Goal: Information Seeking & Learning: Learn about a topic

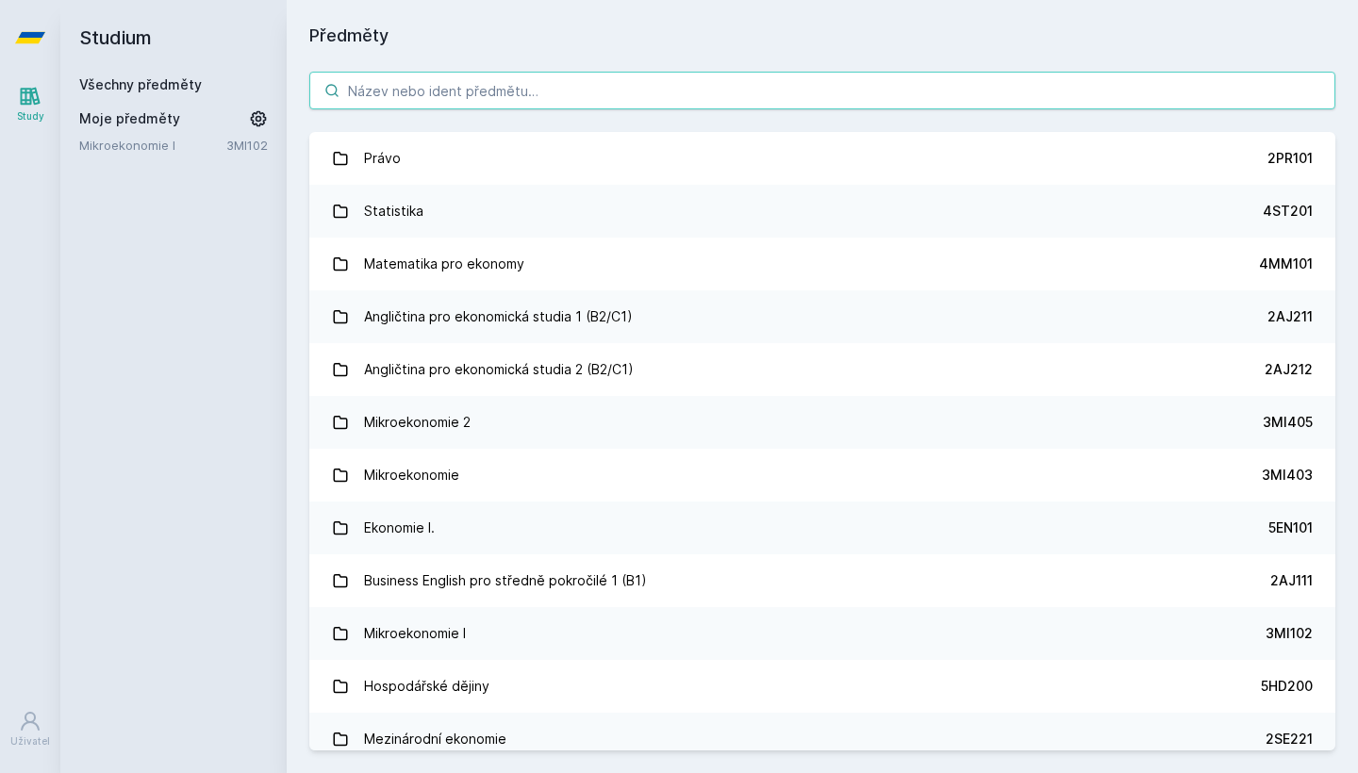
click at [629, 96] on input "search" at bounding box center [822, 91] width 1026 height 38
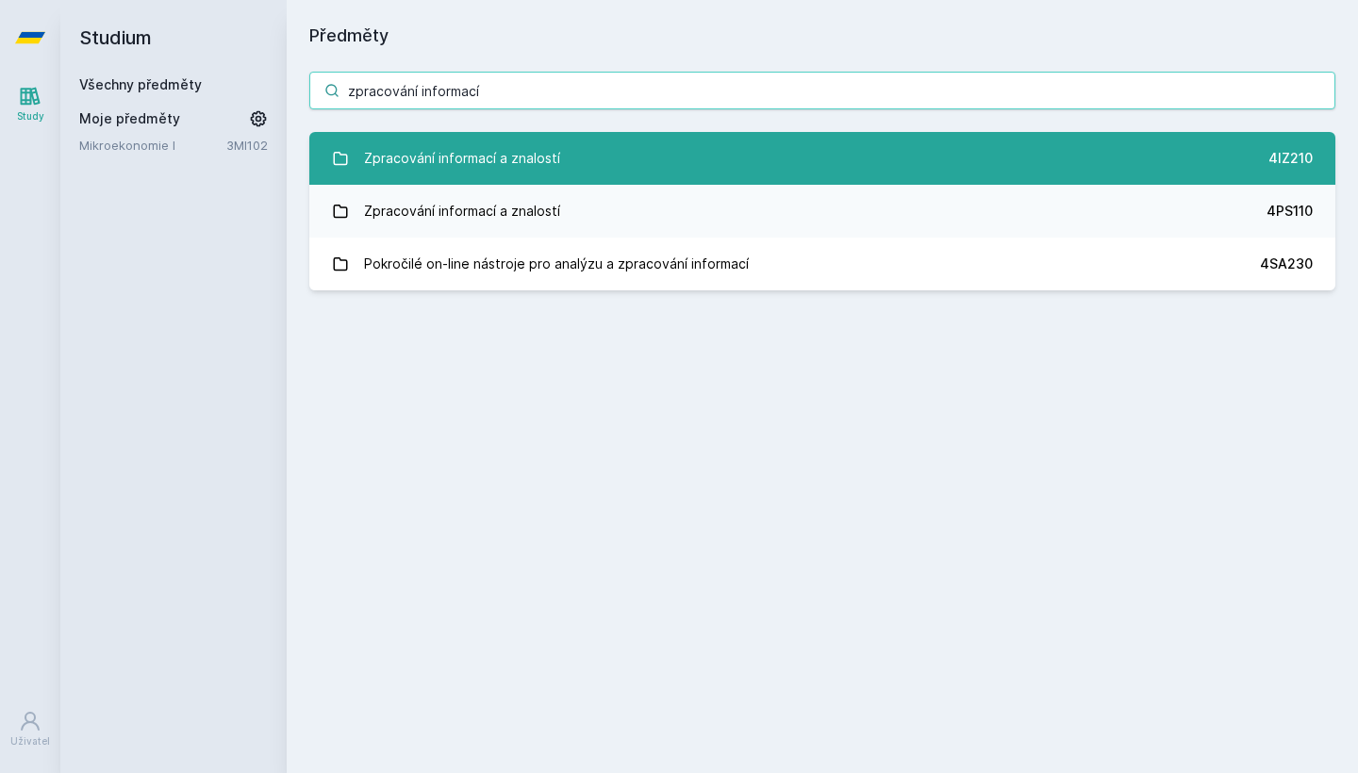
type input "zpracování informací"
click at [623, 166] on link "Zpracování informací a znalostí 4IZ210" at bounding box center [822, 158] width 1026 height 53
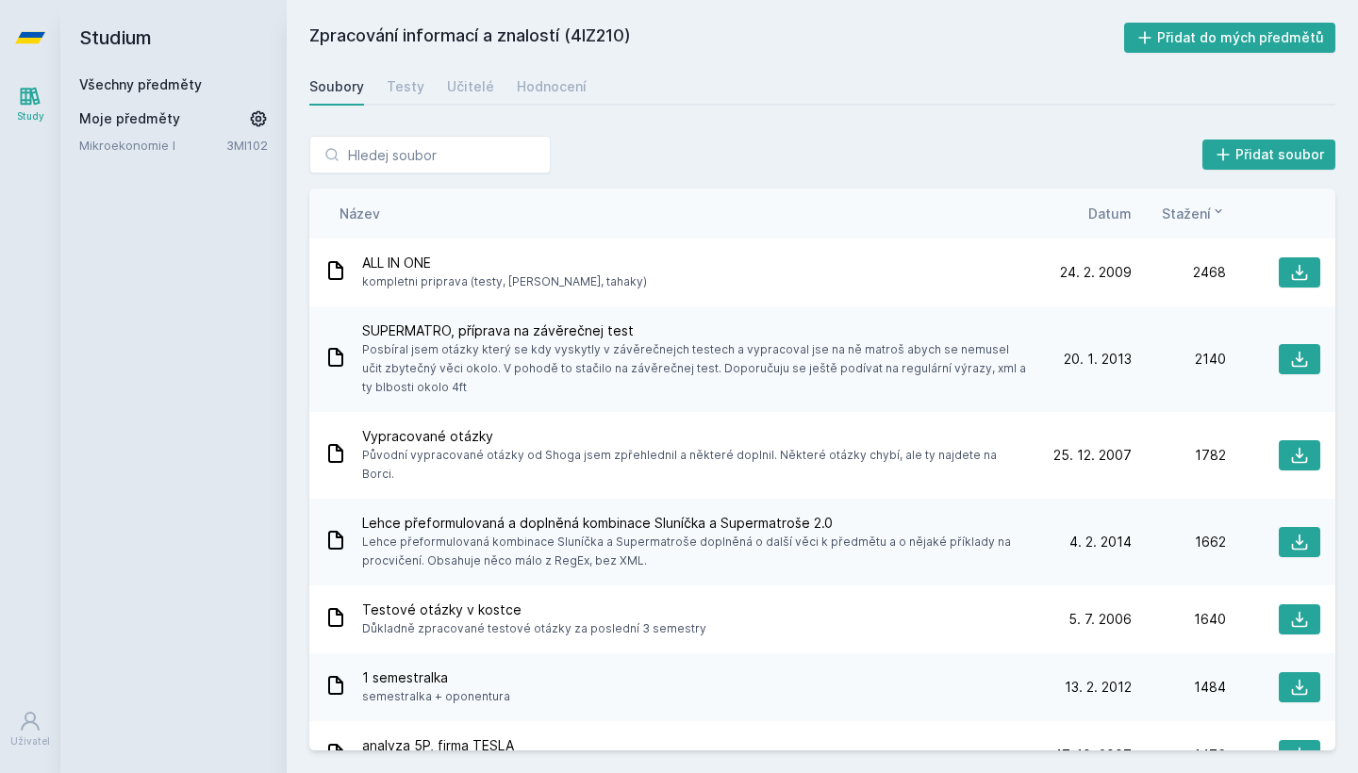
click at [1095, 206] on span "Datum" at bounding box center [1109, 214] width 43 height 20
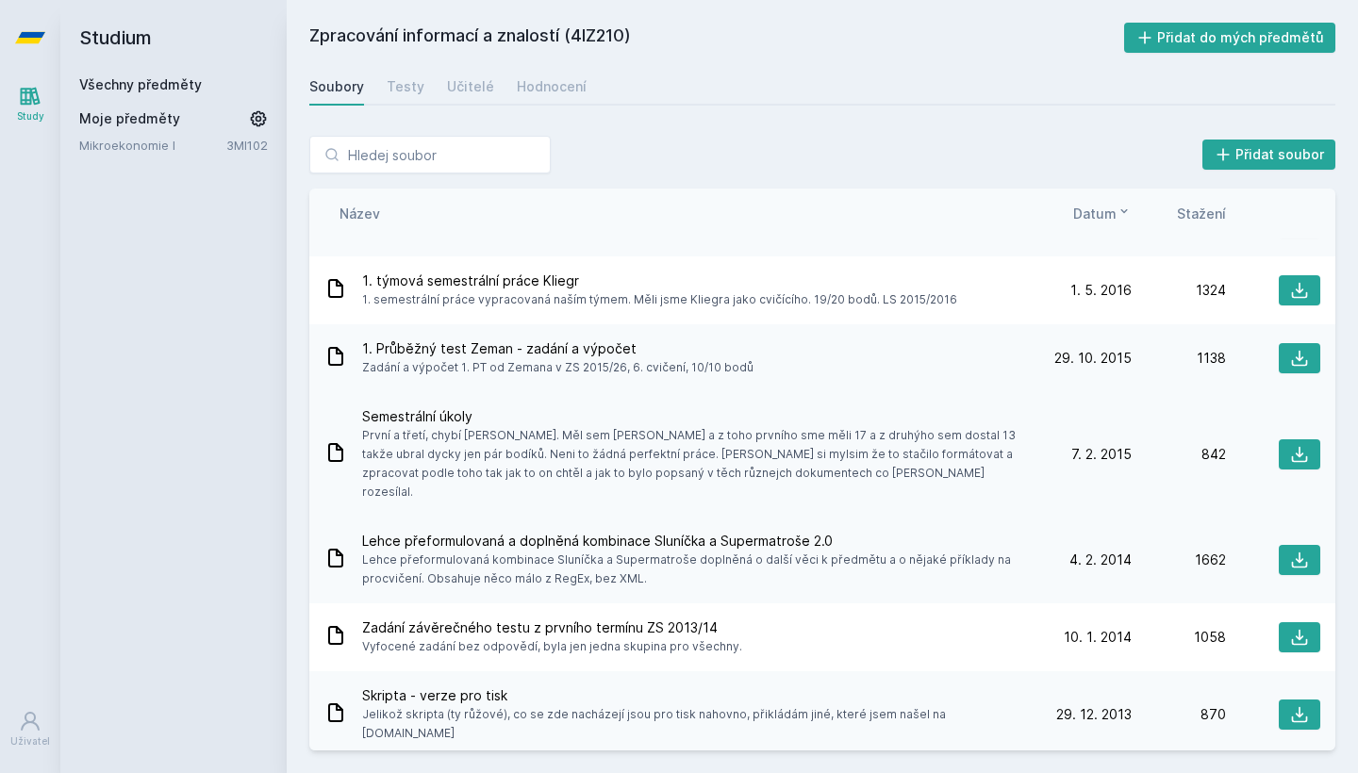
scroll to position [134, 0]
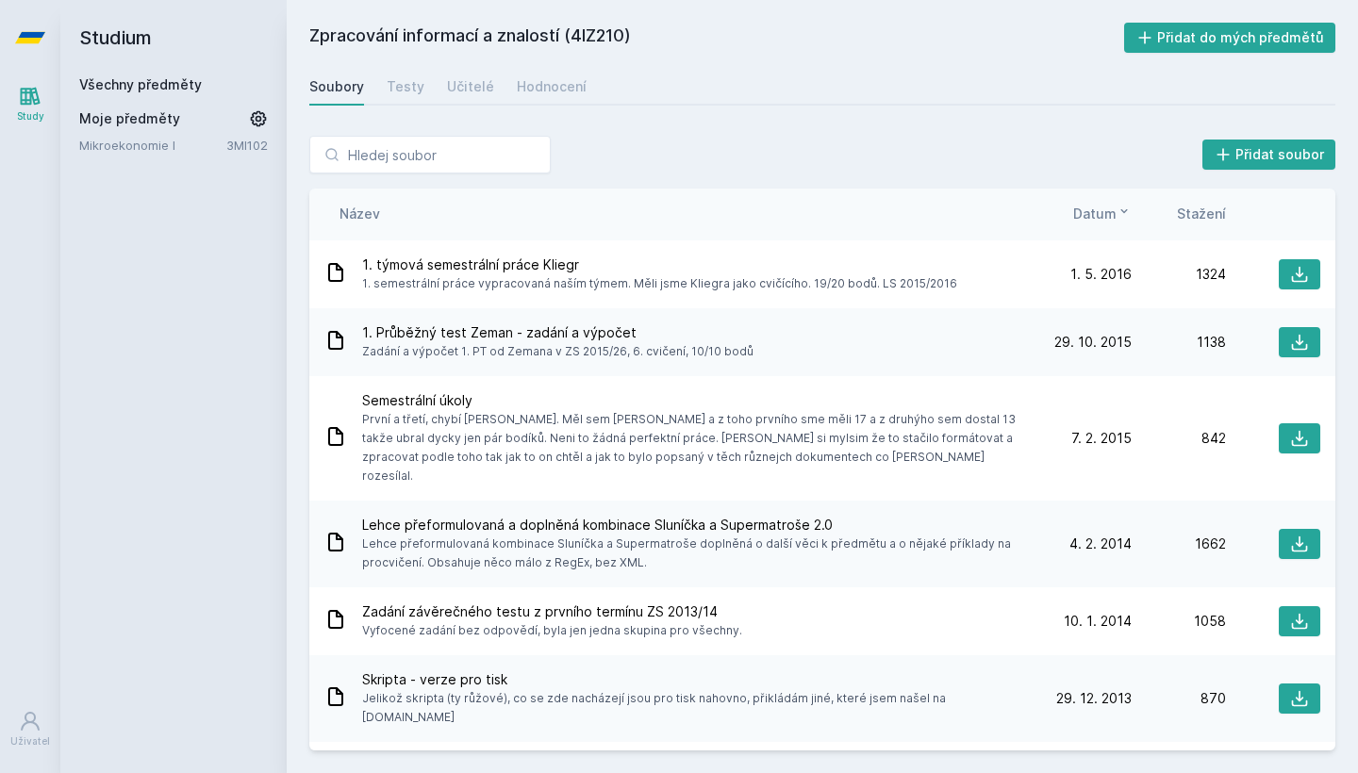
drag, startPoint x: 463, startPoint y: 536, endPoint x: 704, endPoint y: 542, distance: 240.6
click at [704, 542] on span "Lehce přeformulovaná kombinace Sluníčka a Supermatroše doplněná o další věci k …" at bounding box center [696, 554] width 668 height 38
click at [702, 542] on span "Lehce přeformulovaná kombinace Sluníčka a Supermatroše doplněná o další věci k …" at bounding box center [696, 554] width 668 height 38
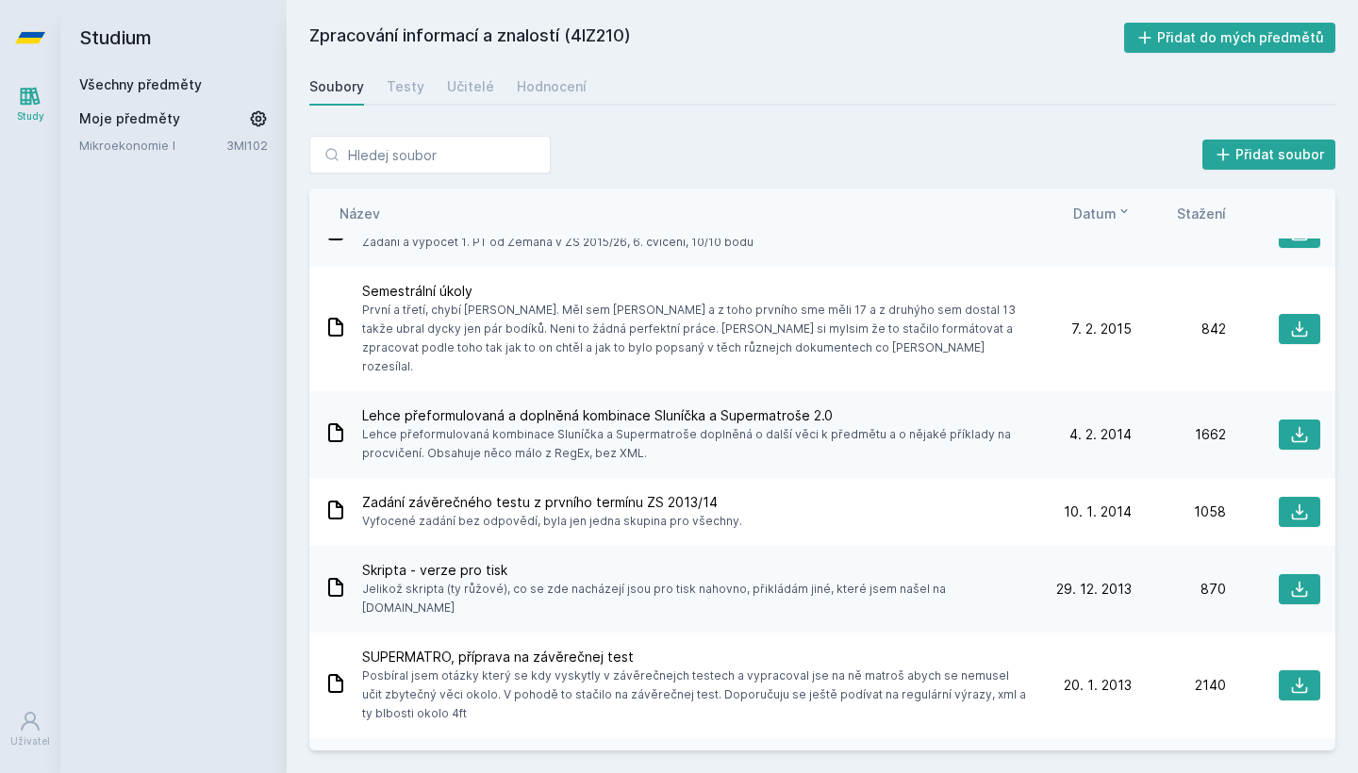
scroll to position [245, 0]
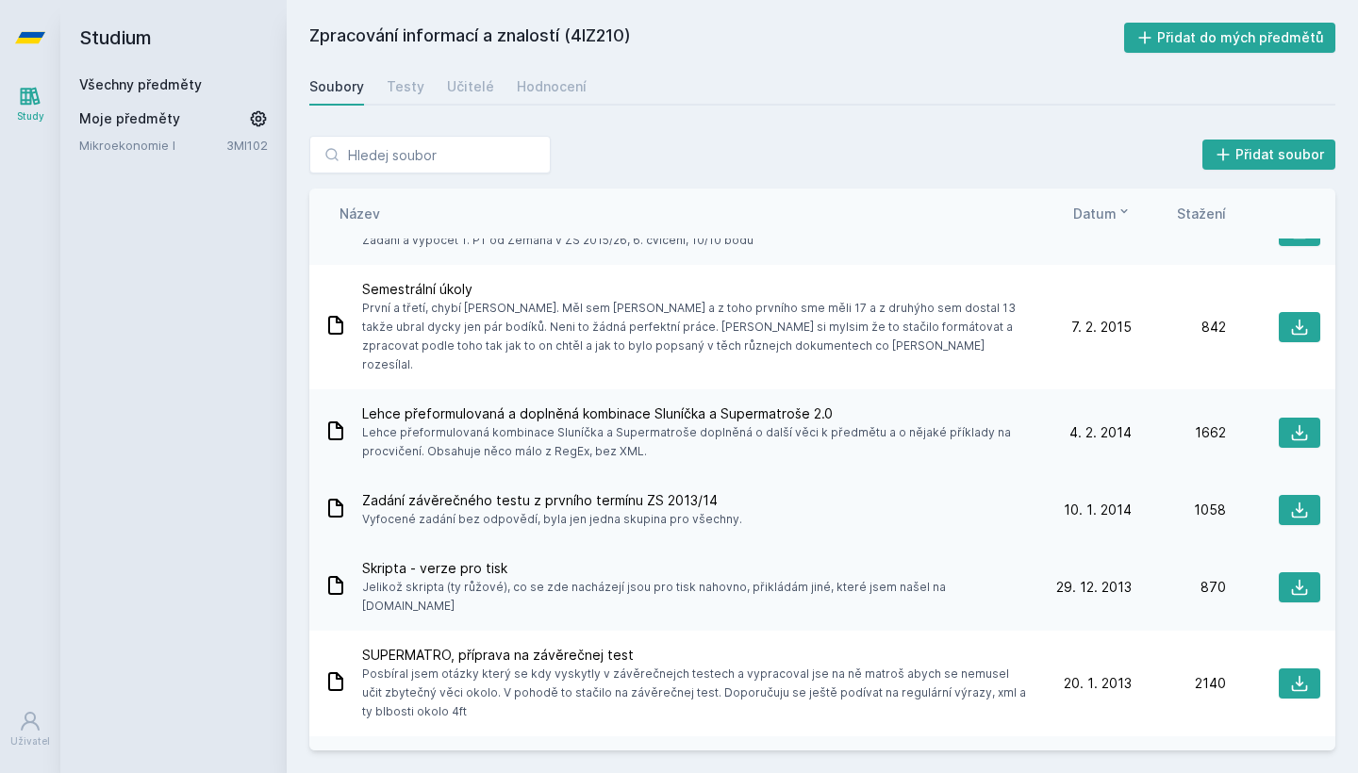
drag, startPoint x: 570, startPoint y: 493, endPoint x: 728, endPoint y: 493, distance: 158.5
click at [715, 510] on span "Vyfocené zadání bez odpovědí, byla jen jedna skupina pro všechny." at bounding box center [552, 519] width 380 height 19
click at [728, 493] on div "Zadání závěrečného testu z prvního termínu ZS 2013/14 Vyfocené zadání bez odpov…" at bounding box center [680, 510] width 713 height 38
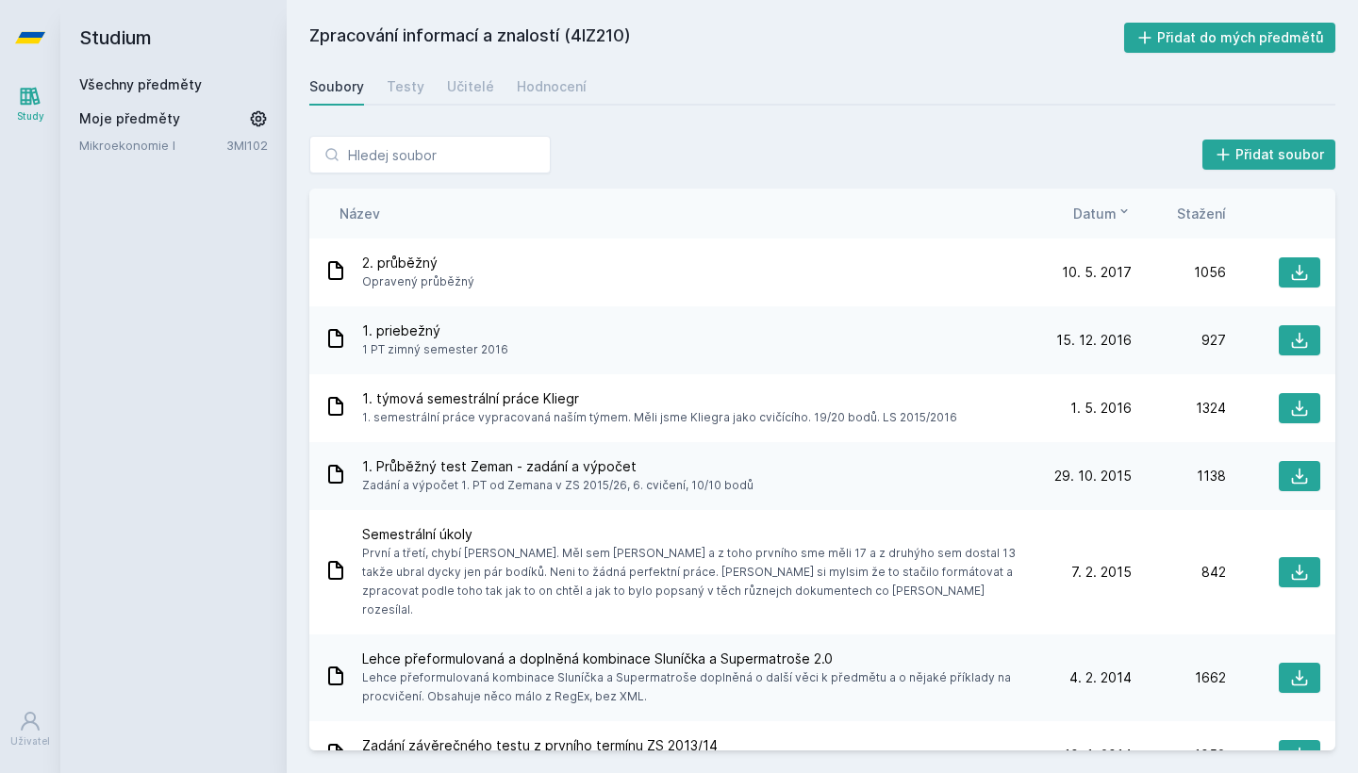
scroll to position [0, 0]
click at [1194, 214] on span "Stažení" at bounding box center [1201, 214] width 49 height 20
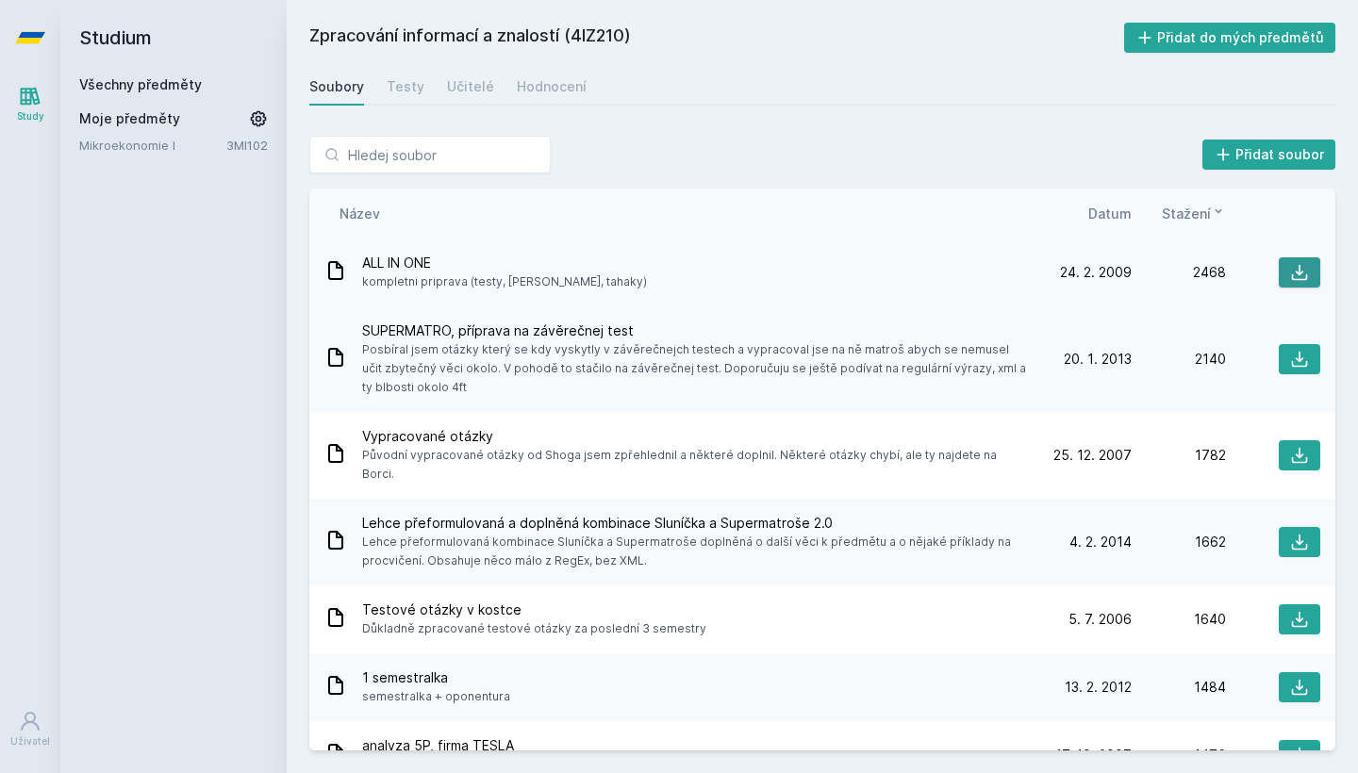
click at [1295, 271] on icon at bounding box center [1299, 272] width 19 height 19
click at [125, 41] on h2 "Studium" at bounding box center [173, 37] width 189 height 75
click at [152, 81] on link "Všechny předměty" at bounding box center [140, 84] width 123 height 16
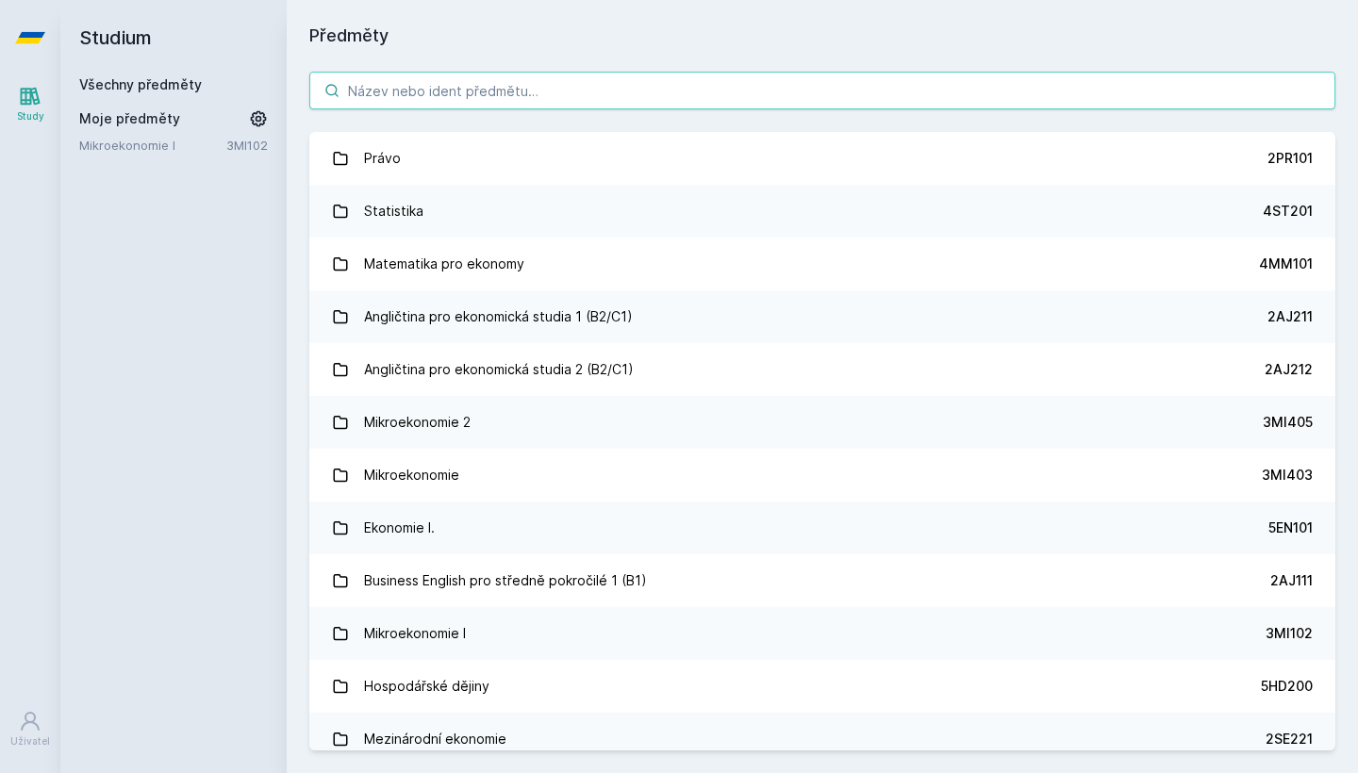
click at [387, 91] on input "search" at bounding box center [822, 91] width 1026 height 38
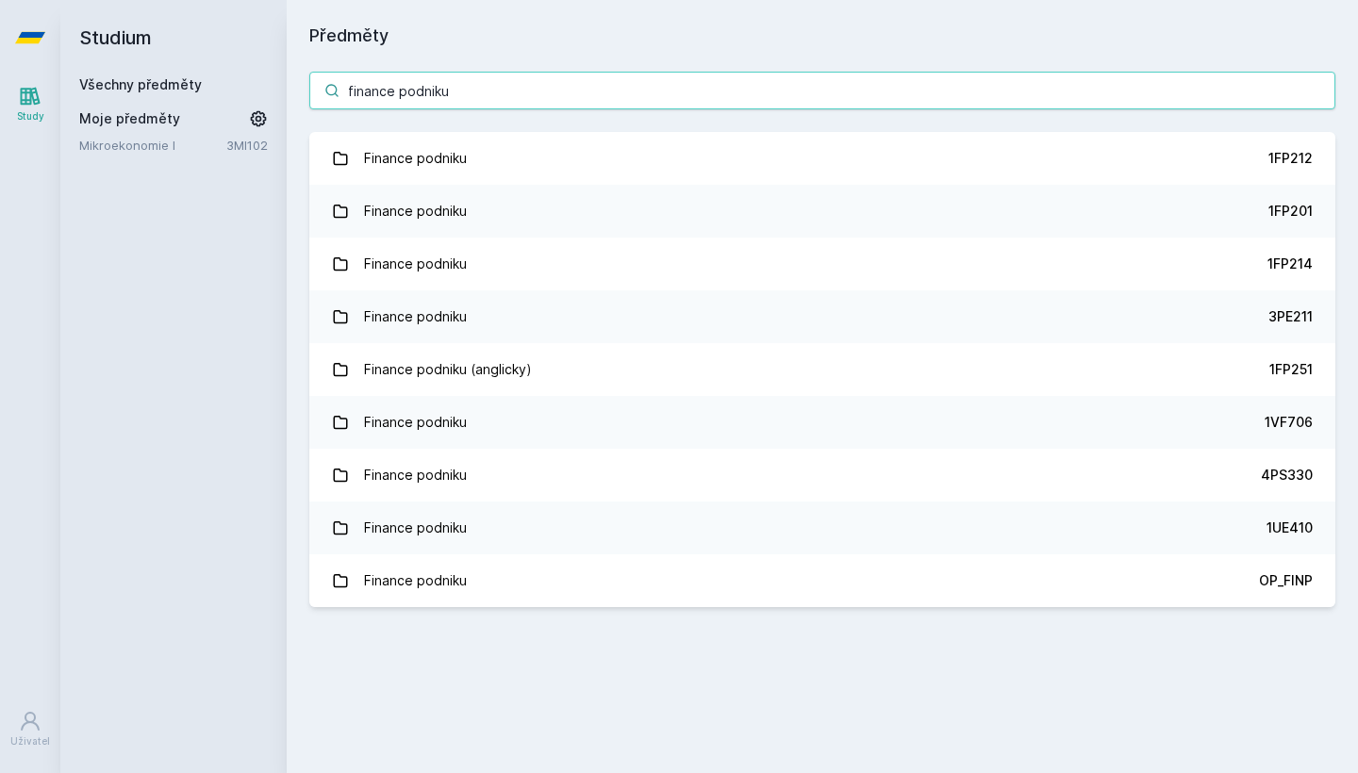
type input "finance podniku"
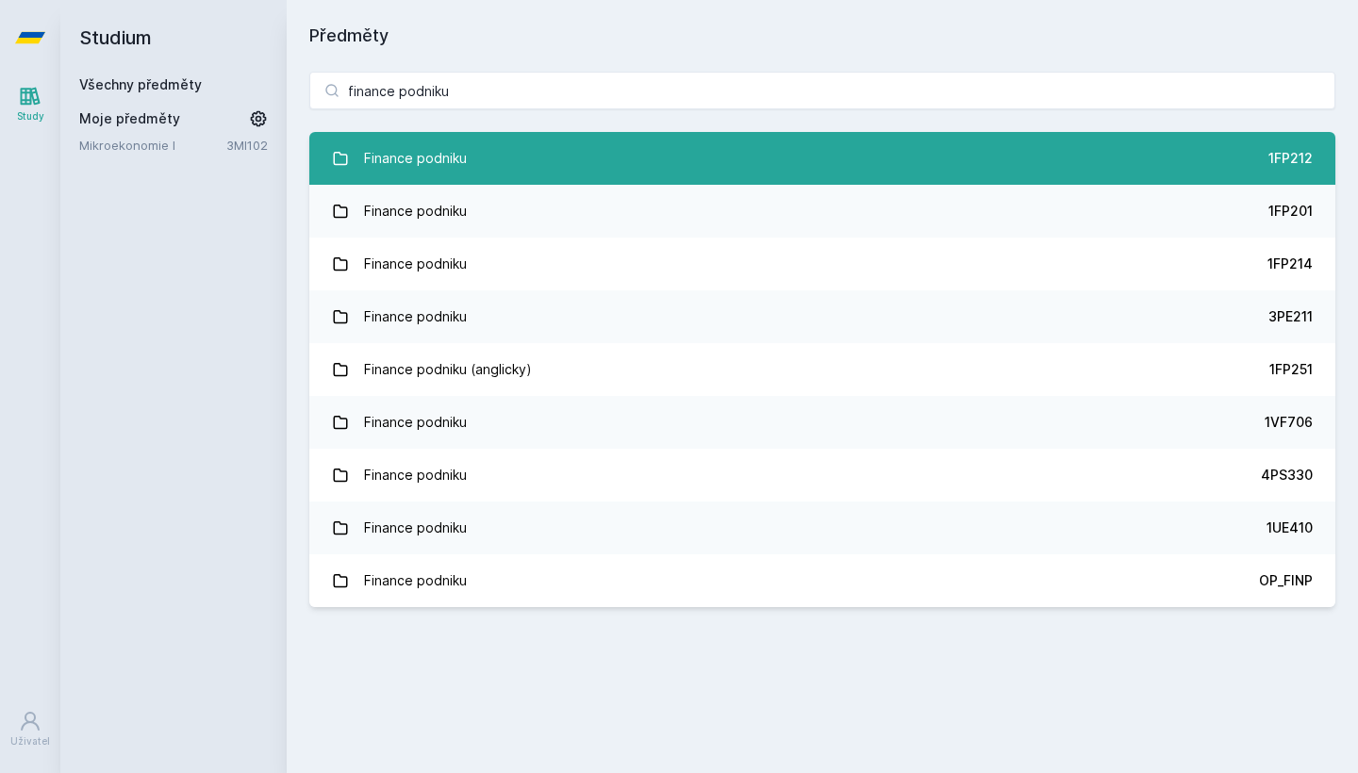
click at [476, 152] on link "Finance podniku 1FP212" at bounding box center [822, 158] width 1026 height 53
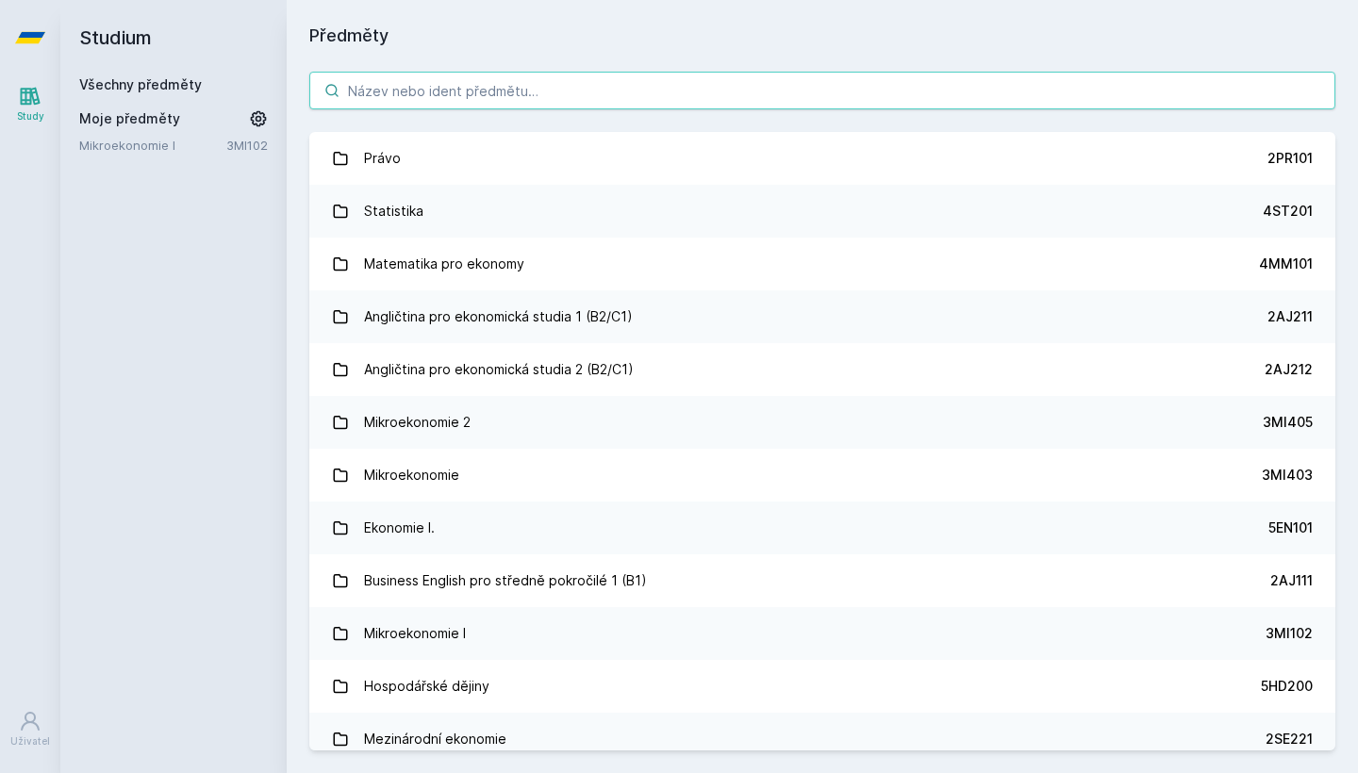
click at [699, 98] on input "search" at bounding box center [822, 91] width 1026 height 38
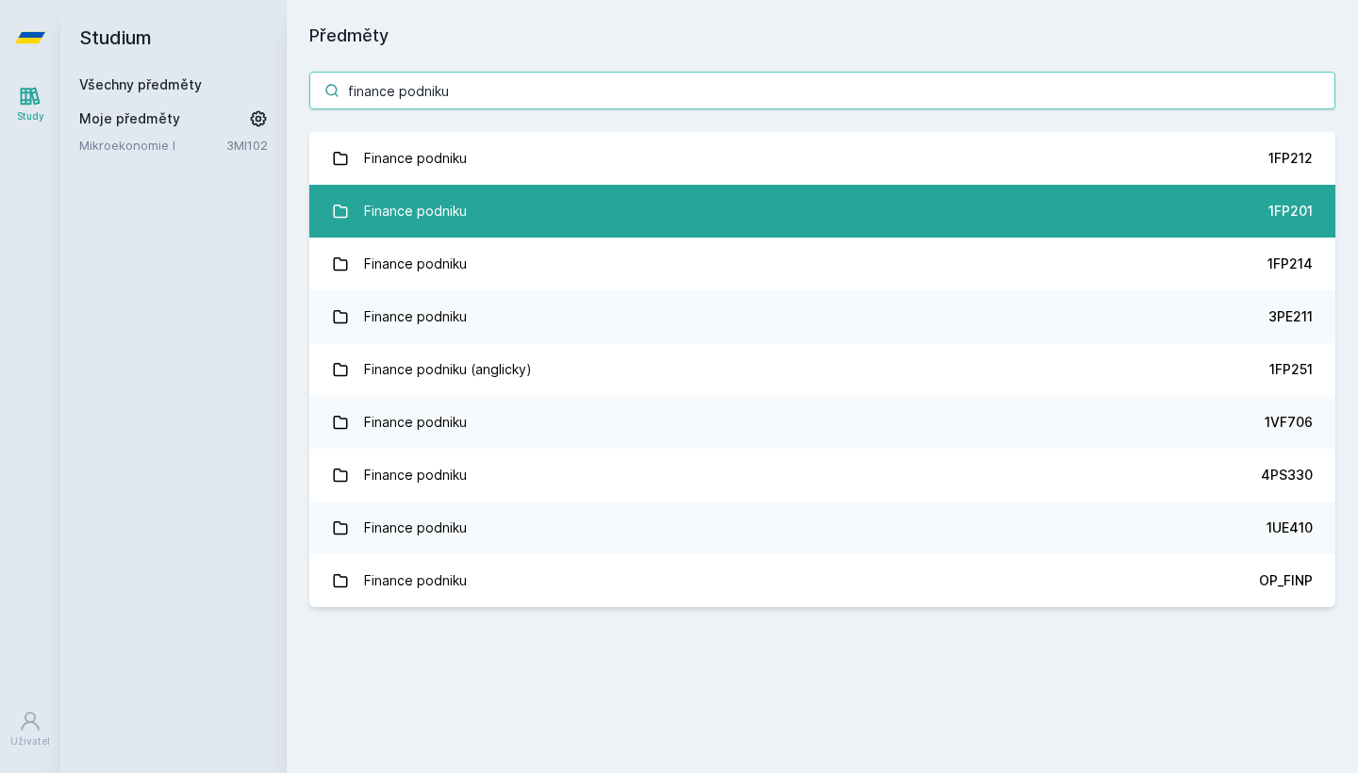
type input "finance podniku"
click at [659, 207] on link "Finance podniku 1FP201" at bounding box center [822, 211] width 1026 height 53
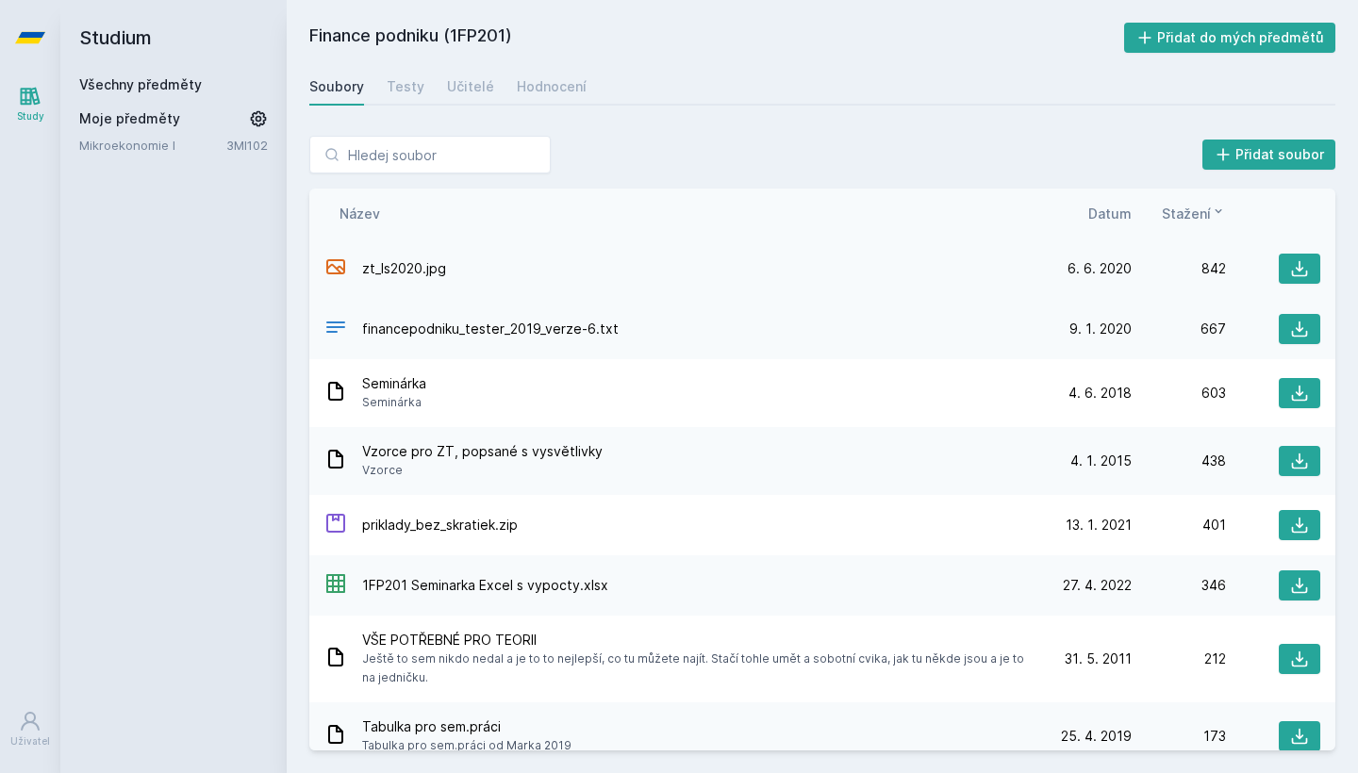
click at [415, 273] on span "zt_ls2020.jpg" at bounding box center [404, 268] width 84 height 19
click at [1187, 281] on div "[DATE] [DATE] 842" at bounding box center [1179, 269] width 283 height 30
click at [1290, 271] on icon at bounding box center [1299, 268] width 19 height 19
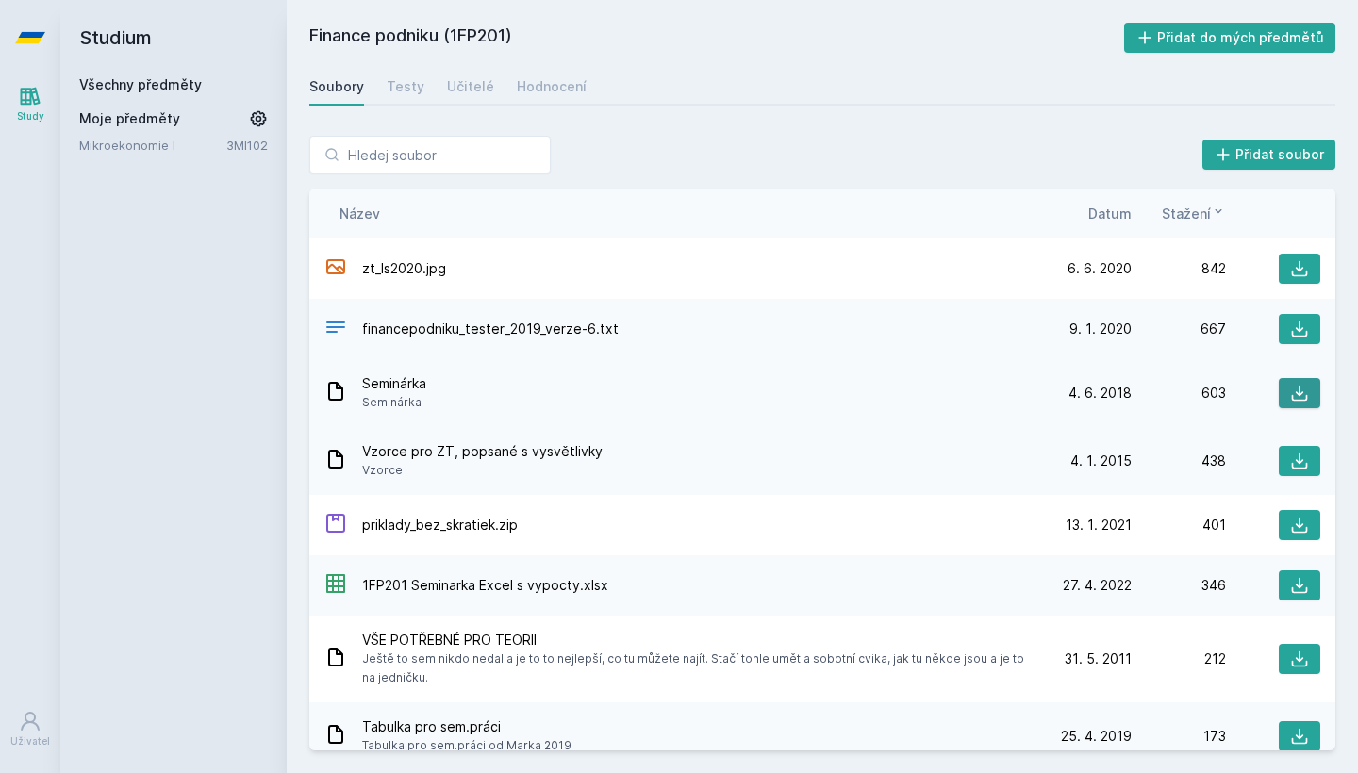
click at [1306, 396] on icon at bounding box center [1300, 394] width 16 height 16
